Goal: Transaction & Acquisition: Purchase product/service

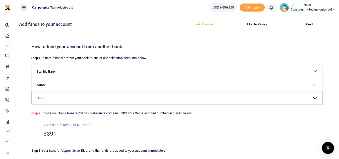
click at [64, 103] on button "DFCU" at bounding box center [177, 97] width 291 height 13
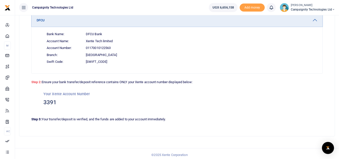
scroll to position [80, 0]
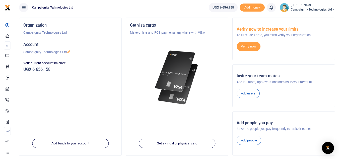
scroll to position [31, 0]
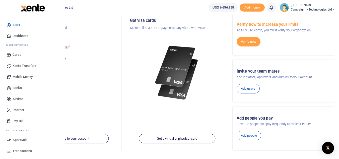
click at [22, 148] on link "Transactions" at bounding box center [32, 150] width 57 height 11
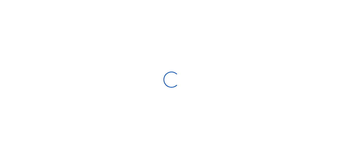
select select
type input "[DATE] - [DATE]"
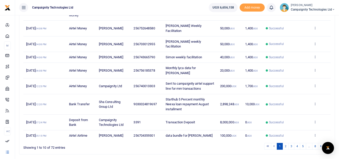
scroll to position [106, 0]
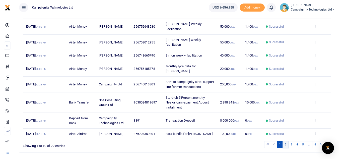
click at [285, 141] on link "2" at bounding box center [286, 144] width 6 height 7
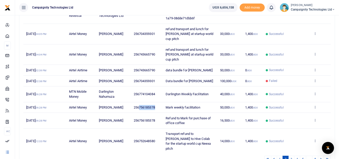
drag, startPoint x: 140, startPoint y: 98, endPoint x: 158, endPoint y: 100, distance: 18.4
click at [158, 102] on td "256756185378" at bounding box center [147, 107] width 32 height 11
copy span "756185378"
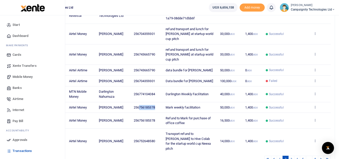
click at [18, 75] on span "Mobile Money" at bounding box center [23, 76] width 20 height 5
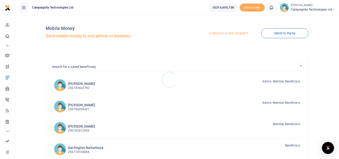
click at [235, 31] on div at bounding box center [169, 79] width 339 height 159
click at [235, 32] on link "Send to a new recipient" at bounding box center [227, 33] width 65 height 9
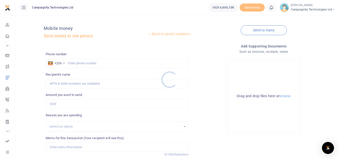
click at [105, 65] on div at bounding box center [169, 79] width 339 height 159
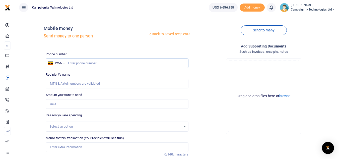
click at [100, 63] on input "text" at bounding box center [117, 63] width 143 height 10
paste input "756185378"
type input "756185378"
click at [64, 102] on input "Amount you want to send" at bounding box center [117, 104] width 143 height 10
type input "50,000"
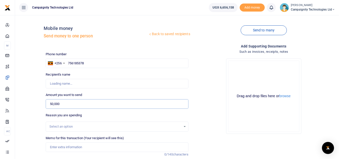
type input "Mark Nakibinge"
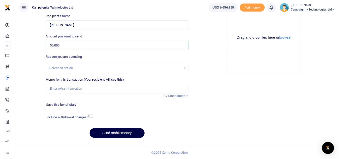
type input "50,000"
drag, startPoint x: 110, startPoint y: 94, endPoint x: 106, endPoint y: 90, distance: 5.0
click at [106, 90] on div "Memo for this transaction (Your recipient will see this) Reason is required. 0/…" at bounding box center [117, 87] width 147 height 21
click at [106, 90] on input "Memo for this transaction (Your recipient will see this)" at bounding box center [117, 89] width 143 height 10
type input "Mark weekly facilitation"
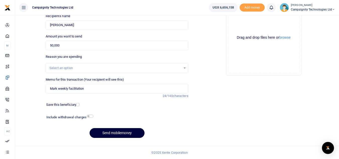
click at [124, 133] on button "Send mobilemoney" at bounding box center [117, 133] width 55 height 10
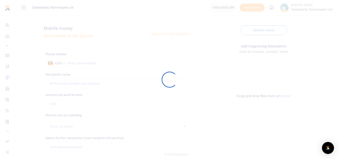
scroll to position [58, 0]
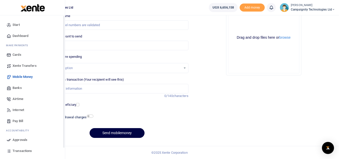
click at [20, 139] on span "Approvals" at bounding box center [20, 139] width 15 height 5
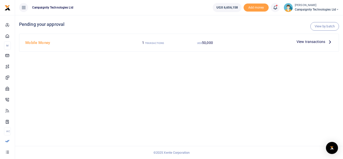
click at [310, 42] on span "View transactions" at bounding box center [310, 42] width 29 height 6
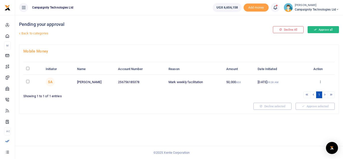
click at [322, 28] on button "Approve all" at bounding box center [322, 29] width 31 height 7
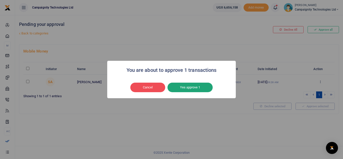
click at [179, 86] on button "Yes approve 1" at bounding box center [189, 88] width 45 height 10
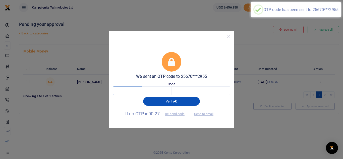
click at [131, 90] on input "text" at bounding box center [127, 90] width 29 height 9
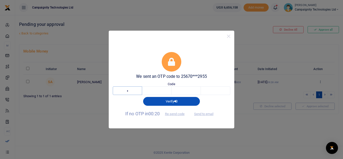
type input "2"
type input "8"
type input "5"
type input "0"
